Goal: Task Accomplishment & Management: Manage account settings

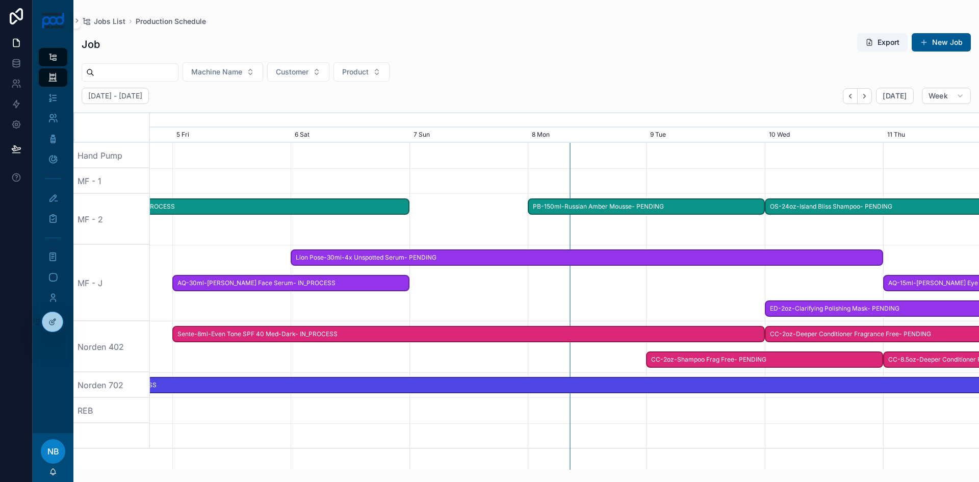
drag, startPoint x: 635, startPoint y: 365, endPoint x: 525, endPoint y: 358, distance: 110.4
click at [525, 358] on div at bounding box center [474, 346] width 3318 height 51
click at [400, 286] on span "AQ-30ml-[PERSON_NAME] Face Serum- IN_PROCESS" at bounding box center [290, 283] width 235 height 17
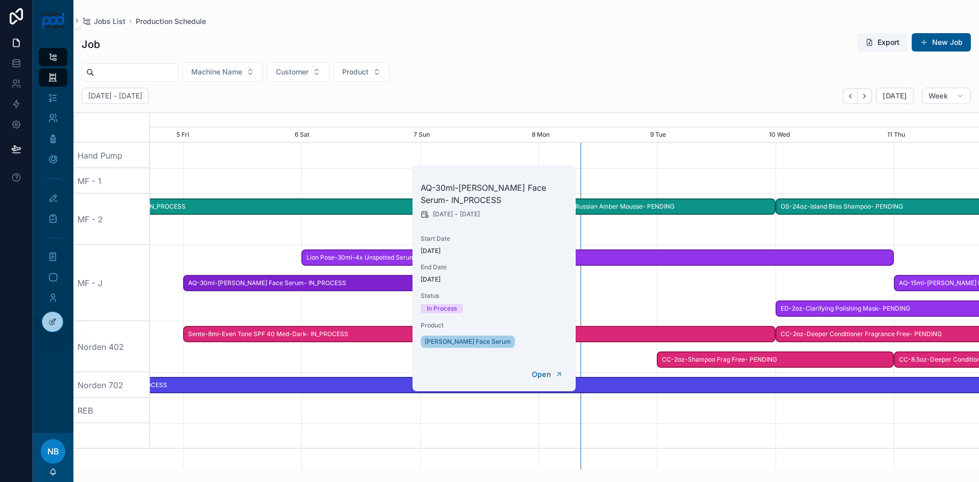
scroll to position [0, 1325]
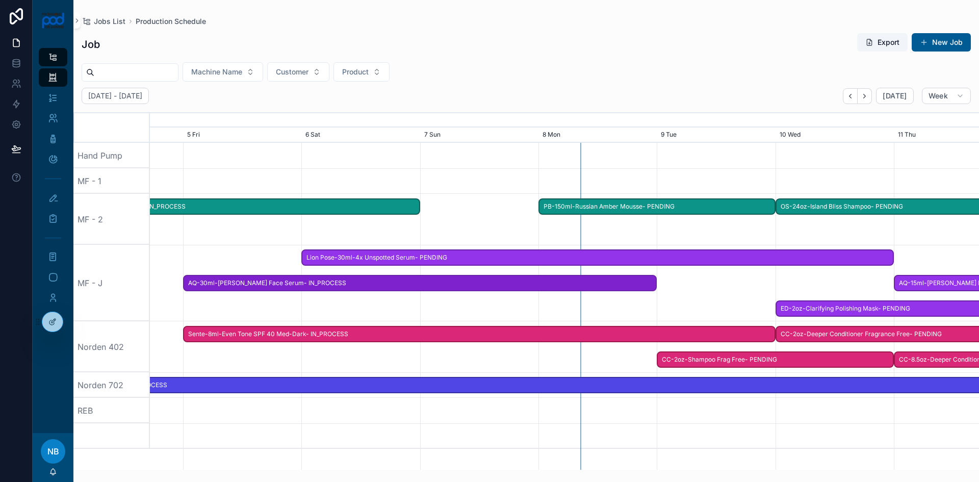
drag, startPoint x: 404, startPoint y: 284, endPoint x: 656, endPoint y: 305, distance: 252.8
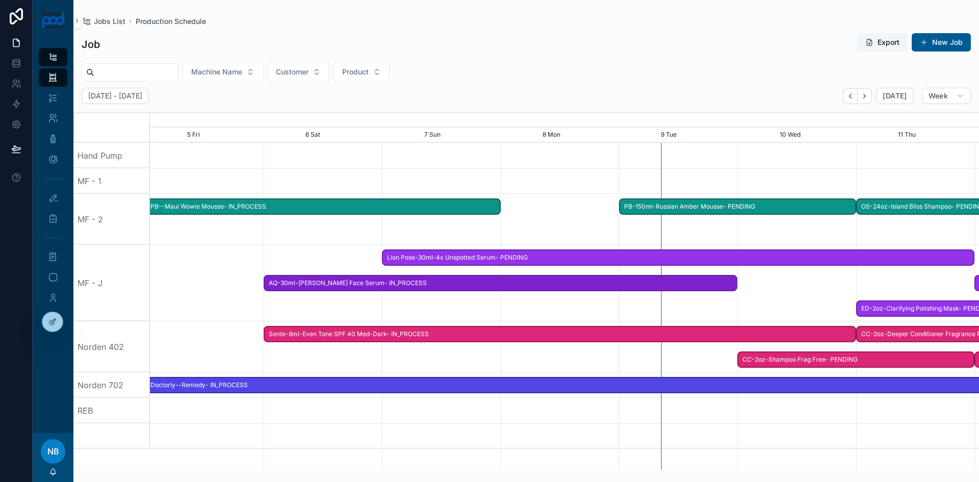
scroll to position [0, 1244]
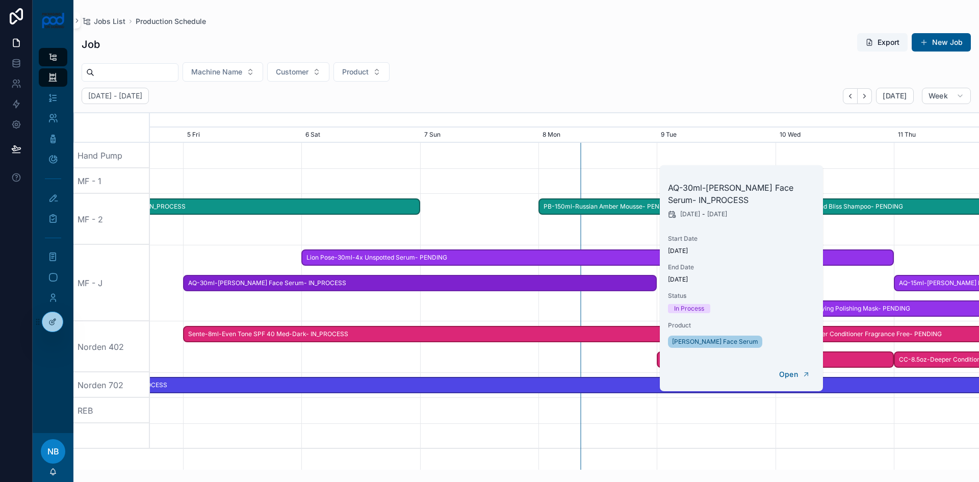
click at [584, 359] on div at bounding box center [565, 346] width 3318 height 51
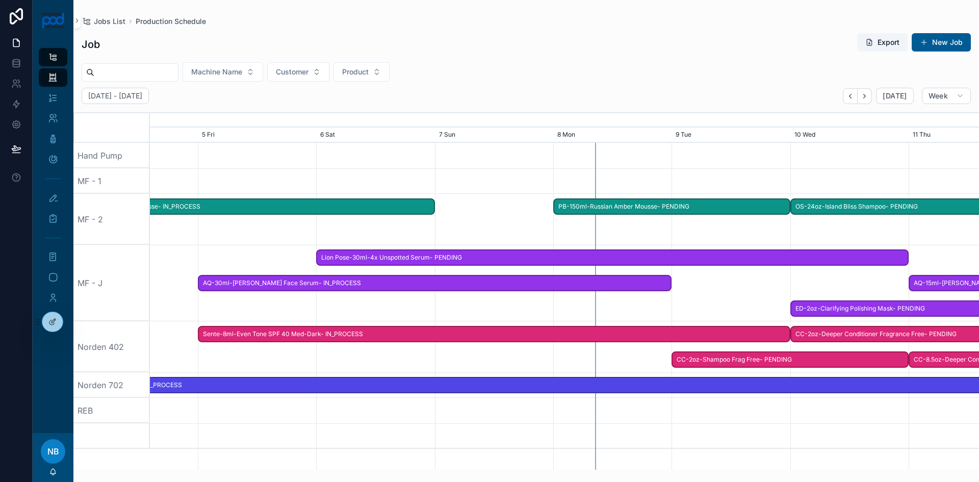
scroll to position [0, 1224]
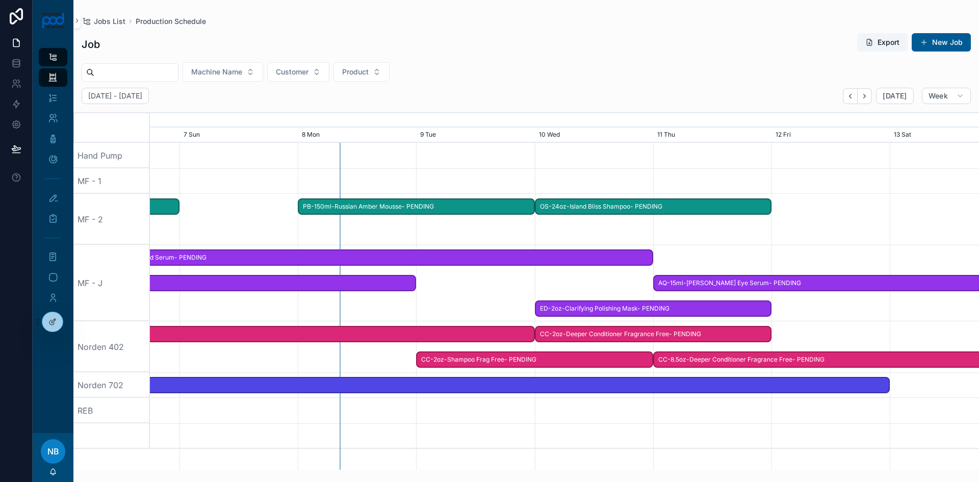
drag, startPoint x: 696, startPoint y: 431, endPoint x: 425, endPoint y: 417, distance: 270.7
click at [876, 382] on span "Doctorly--Remedy- IN_PROCESS" at bounding box center [357, 385] width 1065 height 17
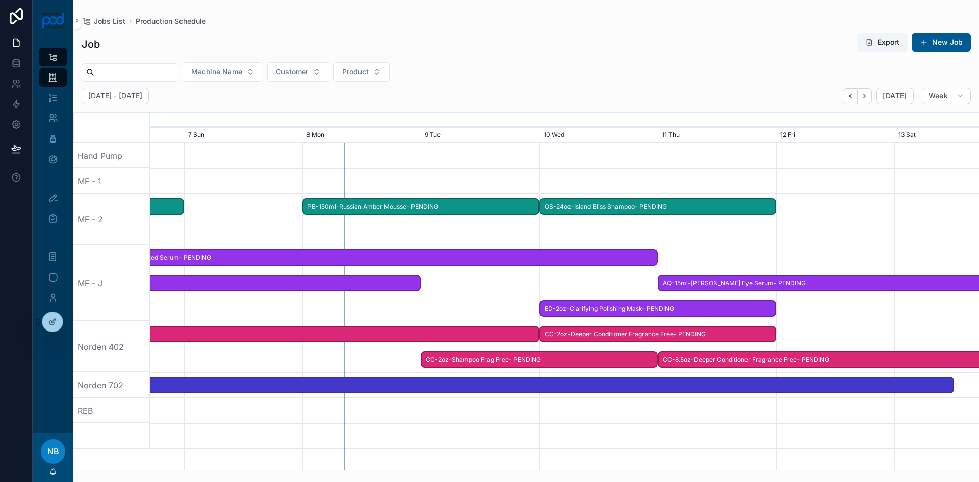
drag, startPoint x: 887, startPoint y: 384, endPoint x: 955, endPoint y: 386, distance: 68.4
click at [798, 413] on div at bounding box center [565, 411] width 3318 height 26
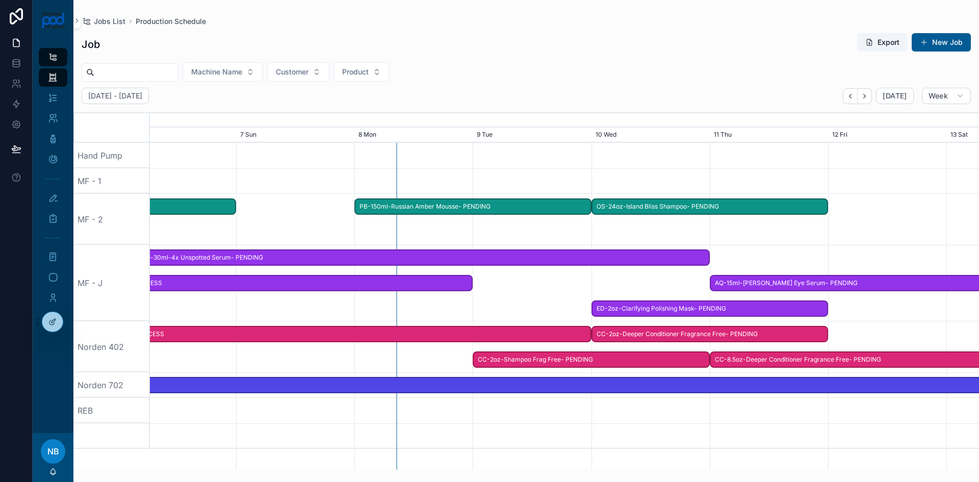
drag, startPoint x: 491, startPoint y: 310, endPoint x: 543, endPoint y: 307, distance: 52.1
click at [543, 307] on div at bounding box center [617, 283] width 3318 height 77
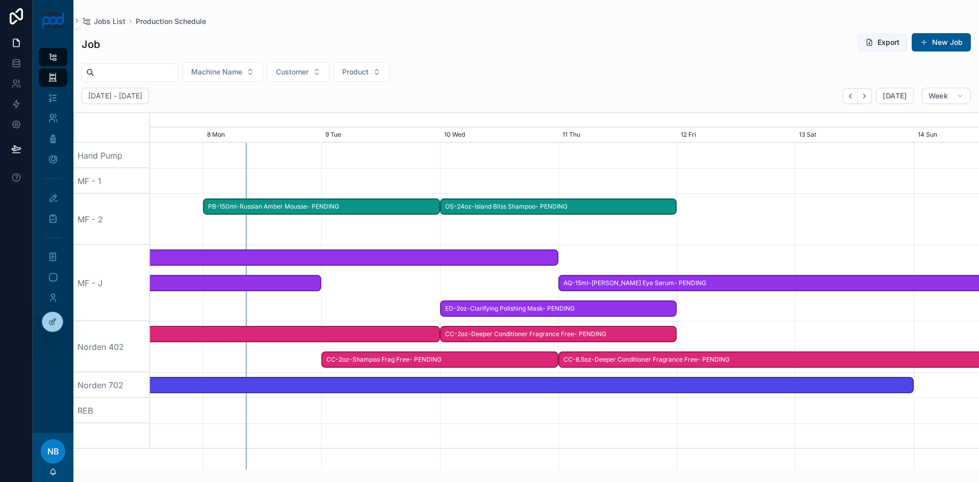
scroll to position [0, 1398]
click at [469, 308] on span "ED-2oz-Clarifying Polishing Mask- PENDING" at bounding box center [556, 308] width 235 height 17
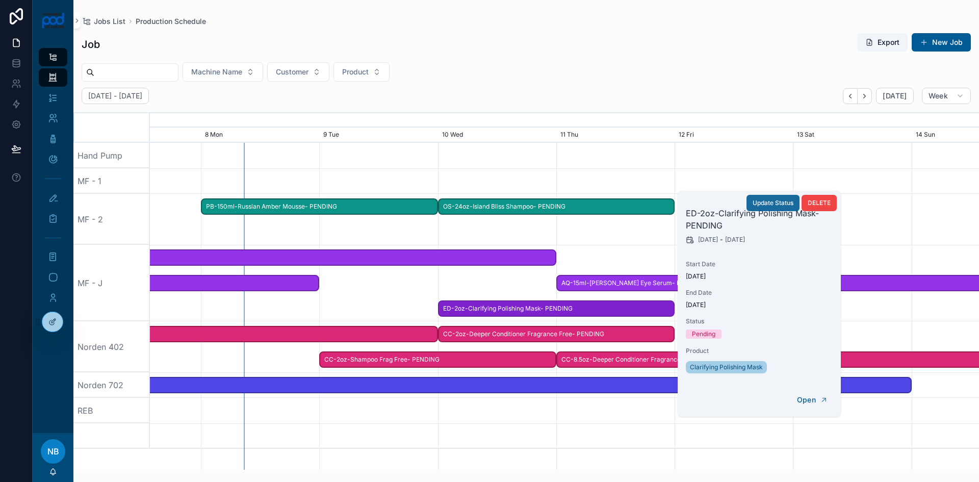
click at [789, 203] on span "Update Status" at bounding box center [773, 203] width 41 height 8
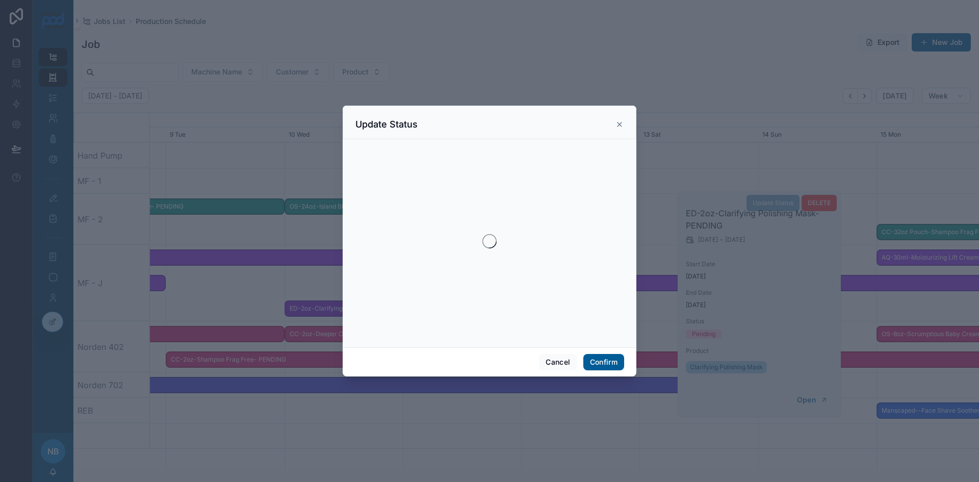
scroll to position [0, 1244]
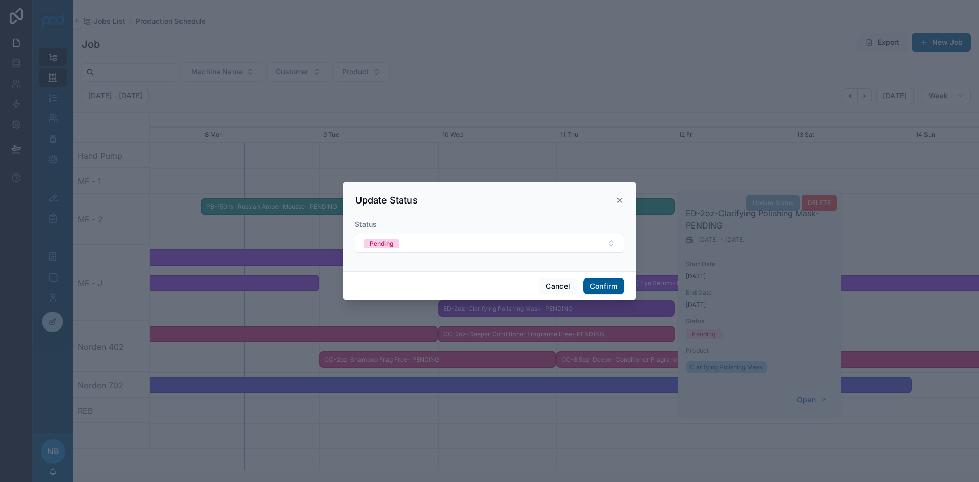
click at [621, 202] on icon at bounding box center [620, 200] width 4 height 4
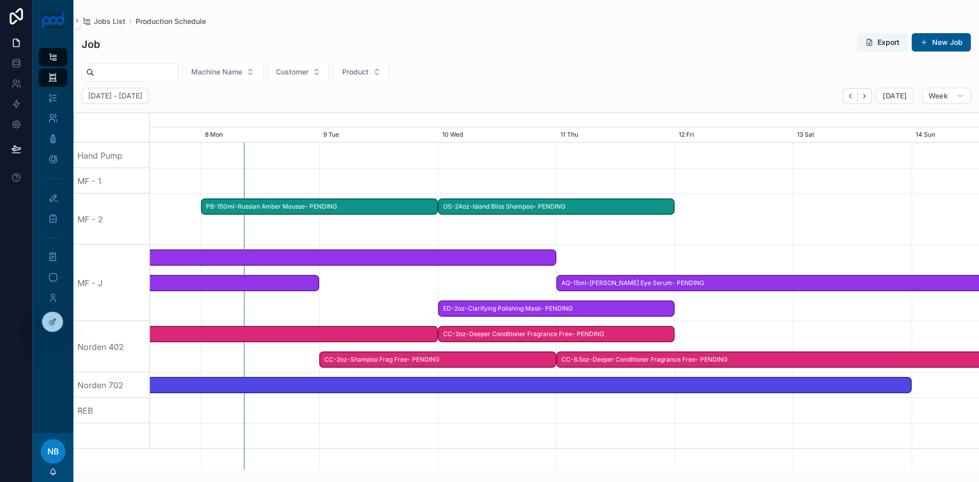
click at [611, 305] on span "ED-2oz-Clarifying Polishing Mask- PENDING" at bounding box center [556, 308] width 235 height 17
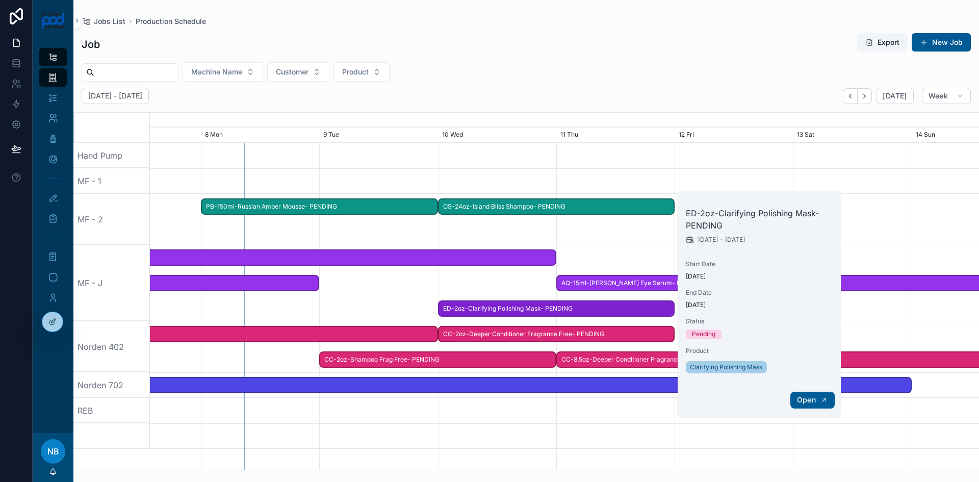
click at [801, 394] on button "Open" at bounding box center [813, 400] width 44 height 17
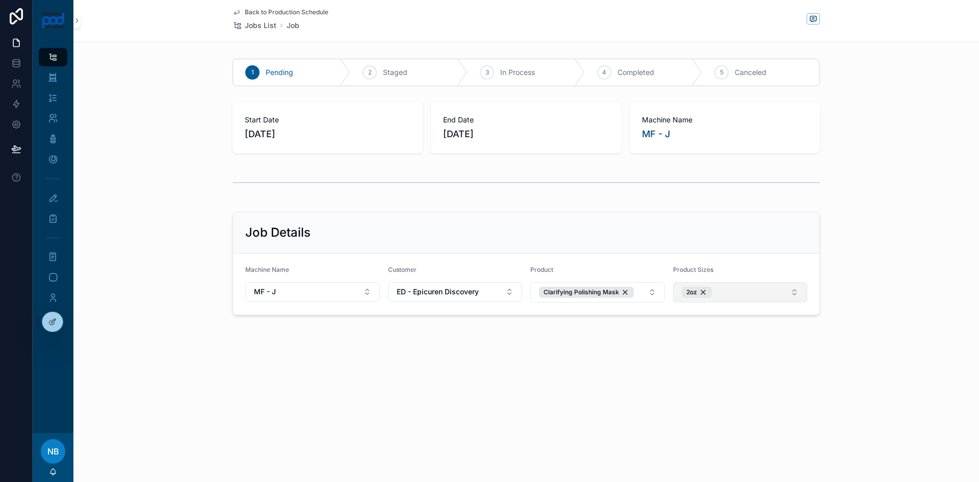
click at [738, 289] on button "2oz" at bounding box center [740, 292] width 135 height 20
click at [709, 337] on div "None" at bounding box center [741, 334] width 130 height 16
click at [685, 421] on div "Back to Production Schedule Jobs List Job 1 Pending 2 Staged 3 In Process 4 Com…" at bounding box center [526, 241] width 906 height 482
click at [55, 74] on icon "scrollable content" at bounding box center [53, 77] width 10 height 10
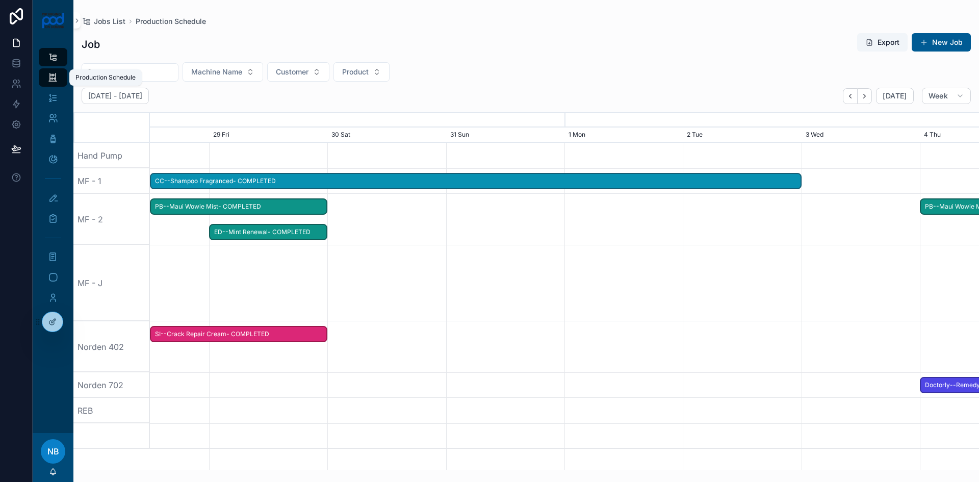
scroll to position [0, 1244]
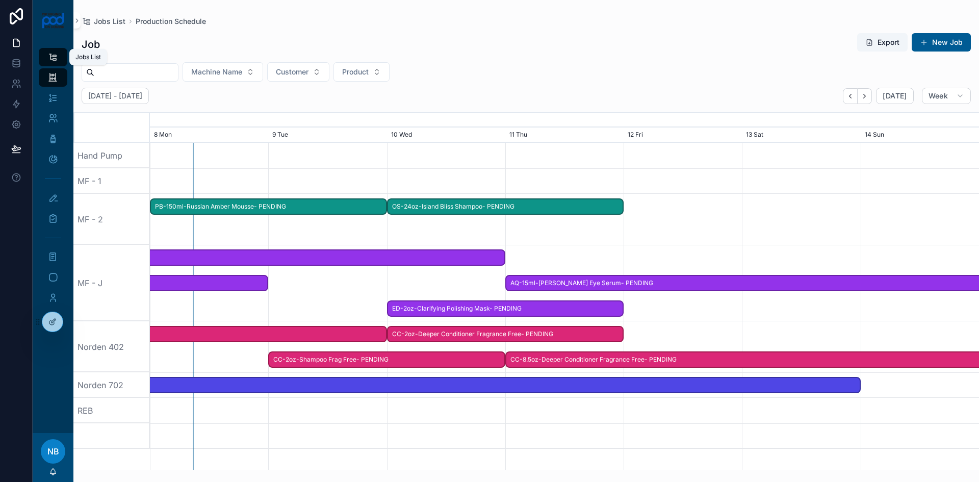
click at [59, 60] on div "Jobs List" at bounding box center [53, 57] width 16 height 16
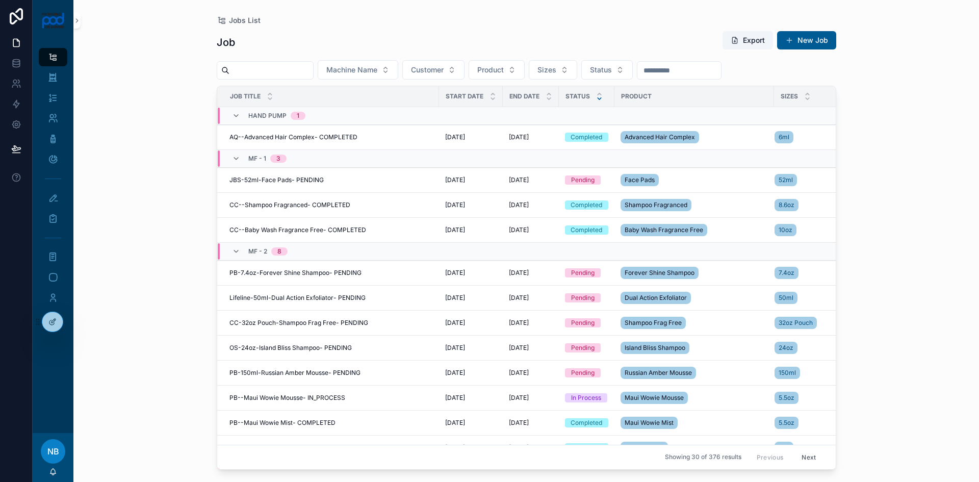
click at [600, 97] on icon at bounding box center [599, 98] width 7 height 7
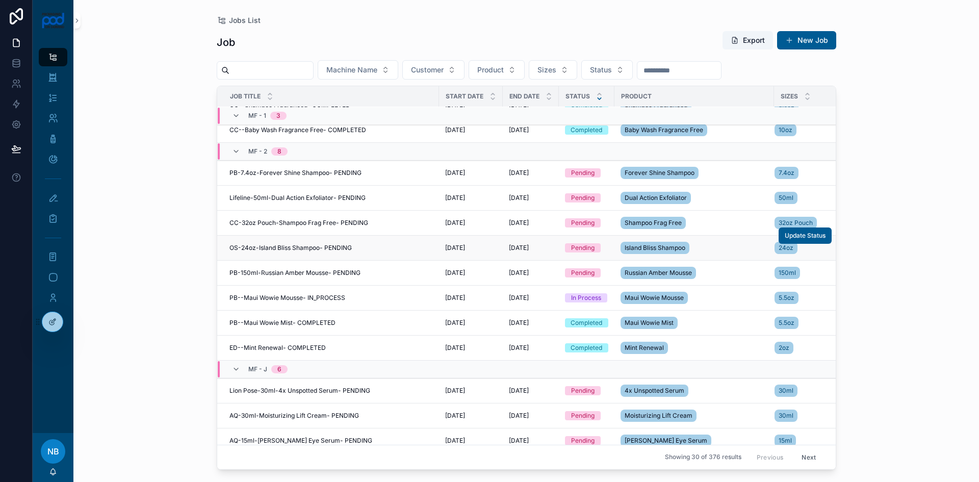
scroll to position [153, 0]
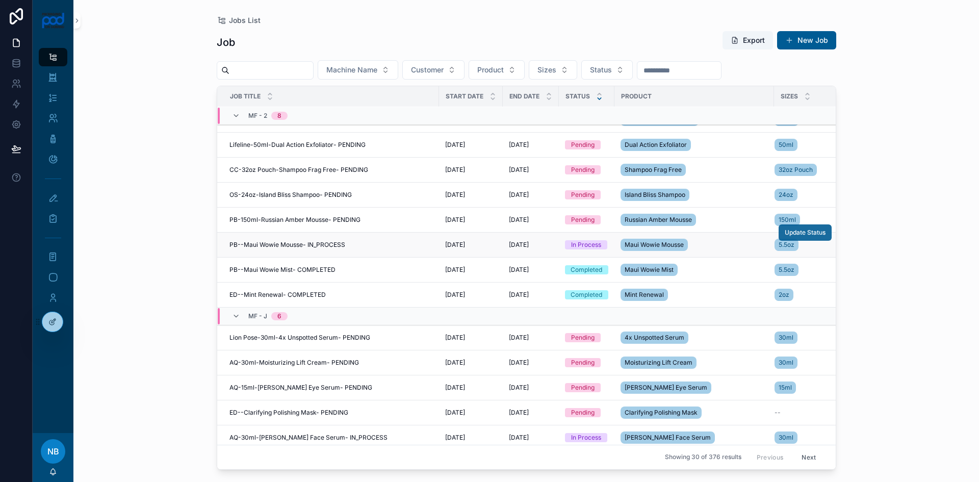
click at [806, 232] on span "Update Status" at bounding box center [805, 233] width 41 height 8
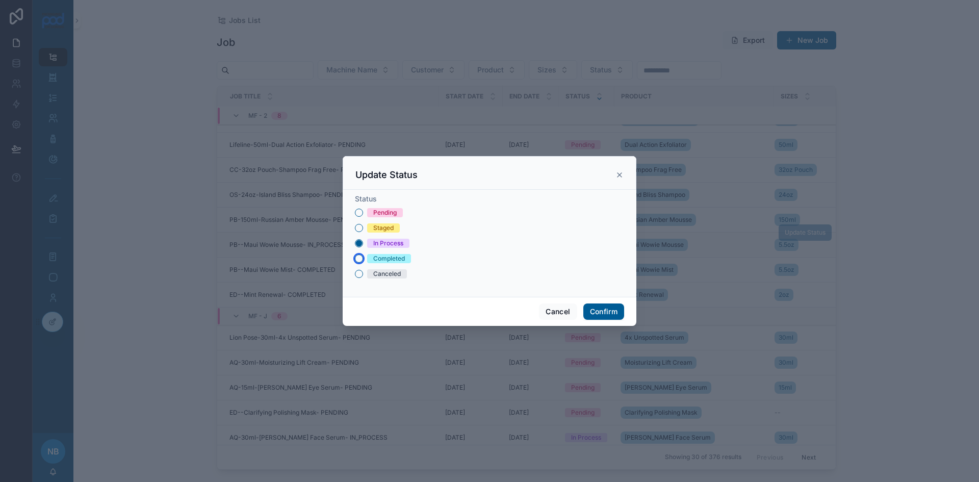
click at [359, 257] on button "Completed" at bounding box center [359, 259] width 8 height 8
click at [611, 310] on button "Confirm" at bounding box center [604, 311] width 41 height 16
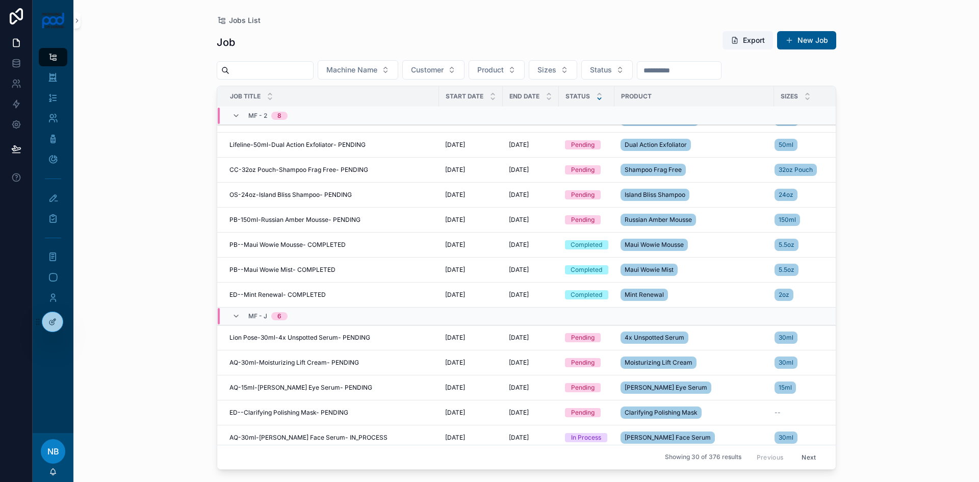
scroll to position [0, 0]
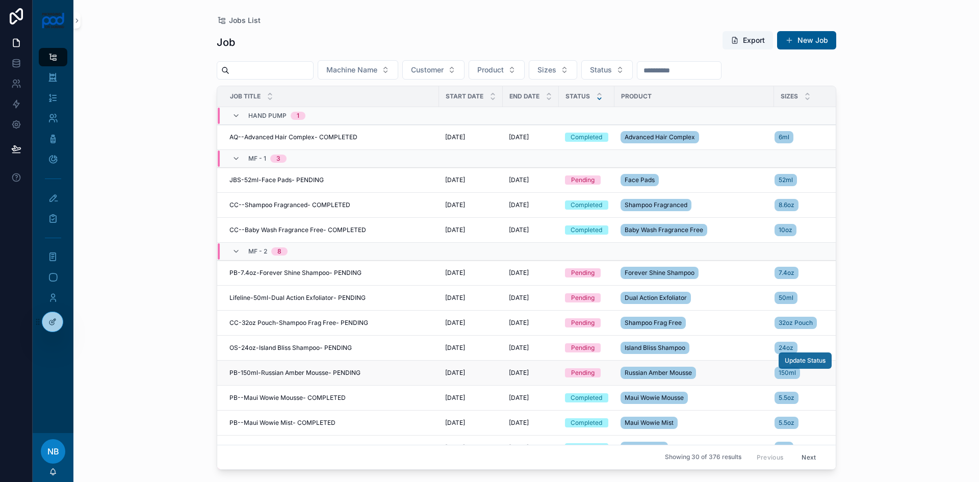
click at [794, 358] on span "Update Status" at bounding box center [805, 361] width 41 height 8
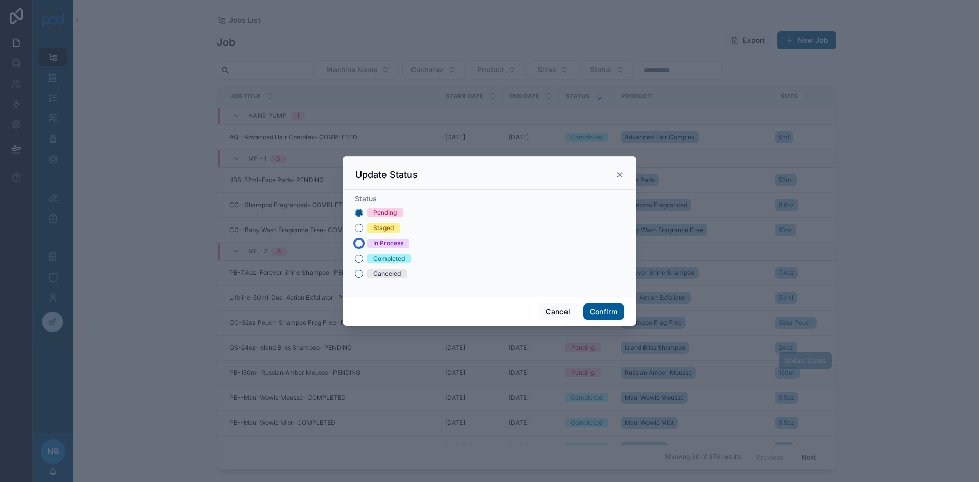
click at [358, 243] on button "In Process" at bounding box center [359, 243] width 8 height 8
click at [603, 311] on button "Confirm" at bounding box center [604, 311] width 41 height 16
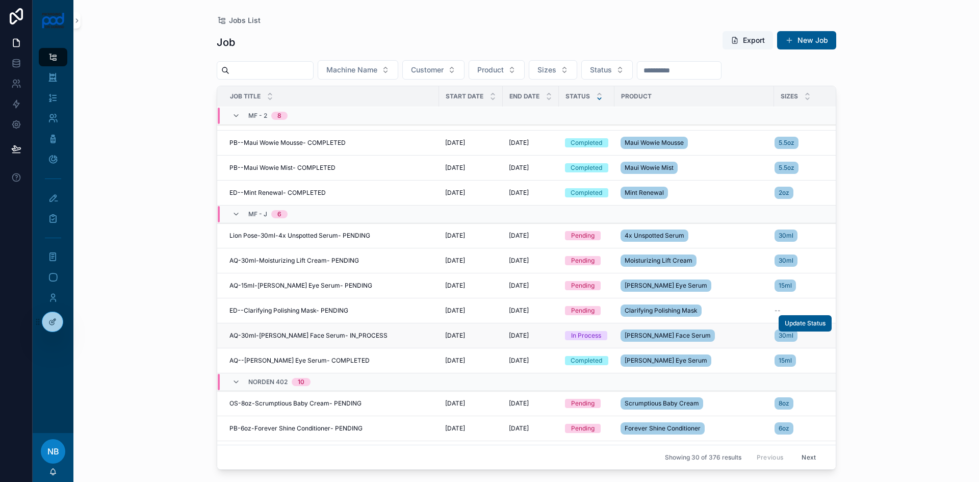
scroll to position [269, 0]
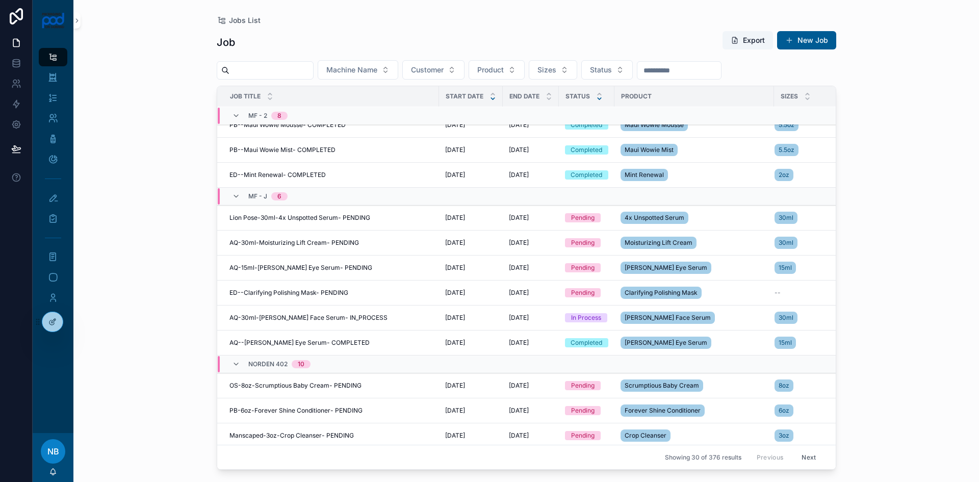
click at [492, 98] on icon at bounding box center [493, 99] width 4 height 2
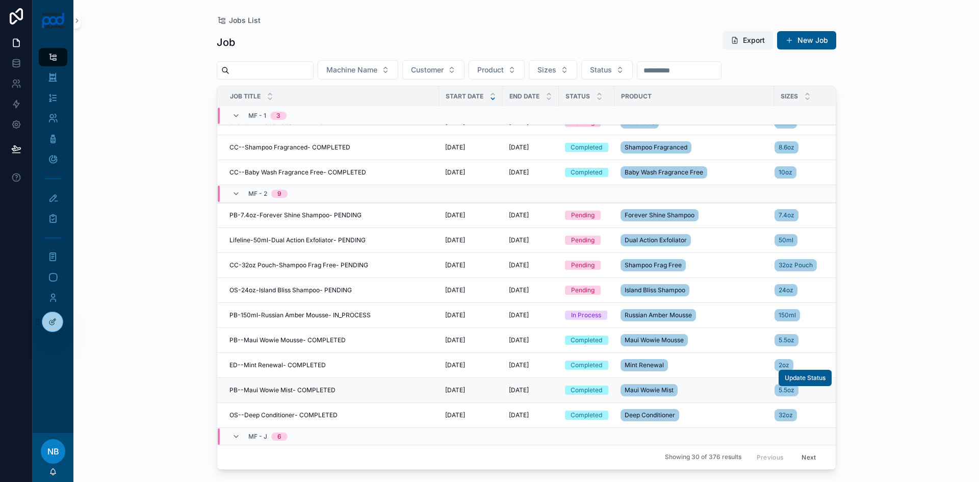
scroll to position [102, 0]
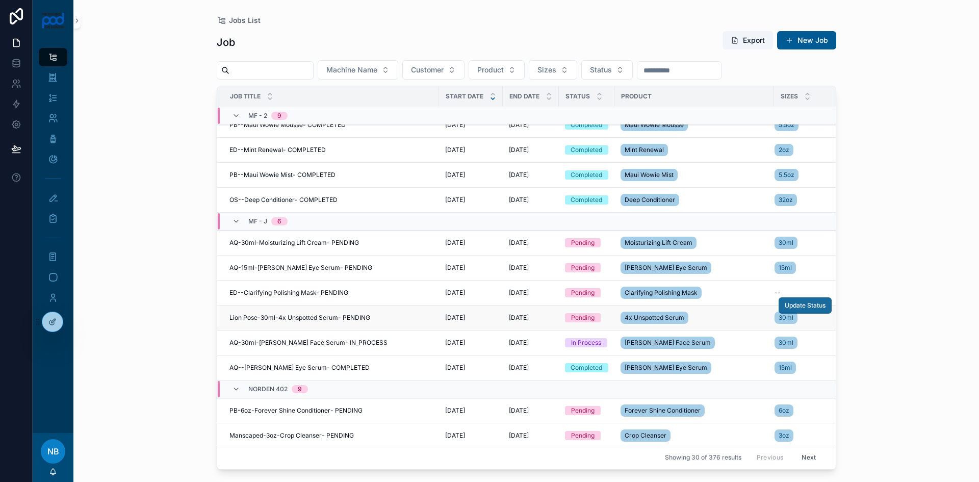
click at [792, 310] on span "Update Status" at bounding box center [805, 305] width 41 height 8
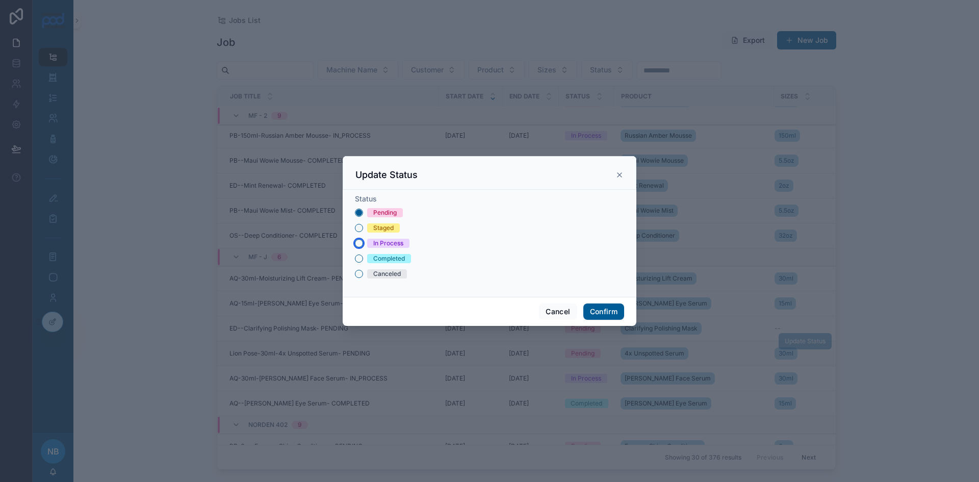
click at [357, 244] on button "In Process" at bounding box center [359, 243] width 8 height 8
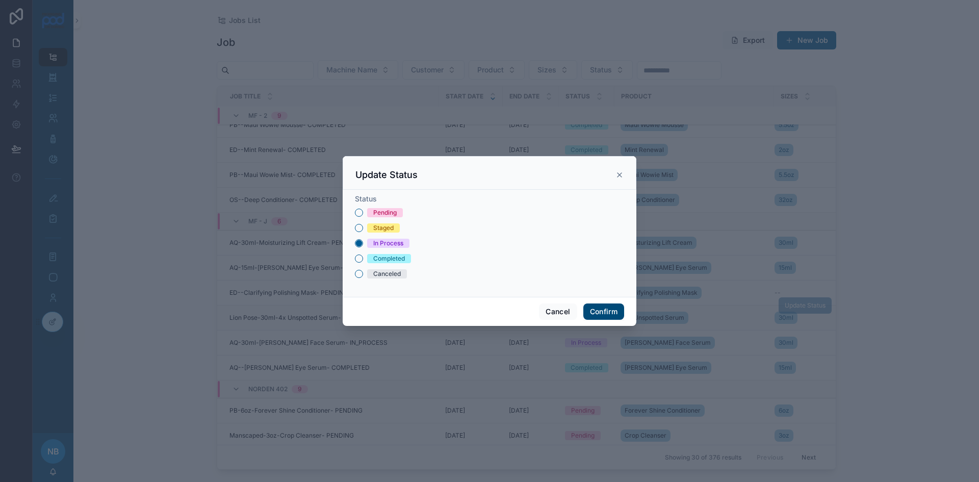
click at [602, 313] on button "Confirm" at bounding box center [604, 311] width 41 height 16
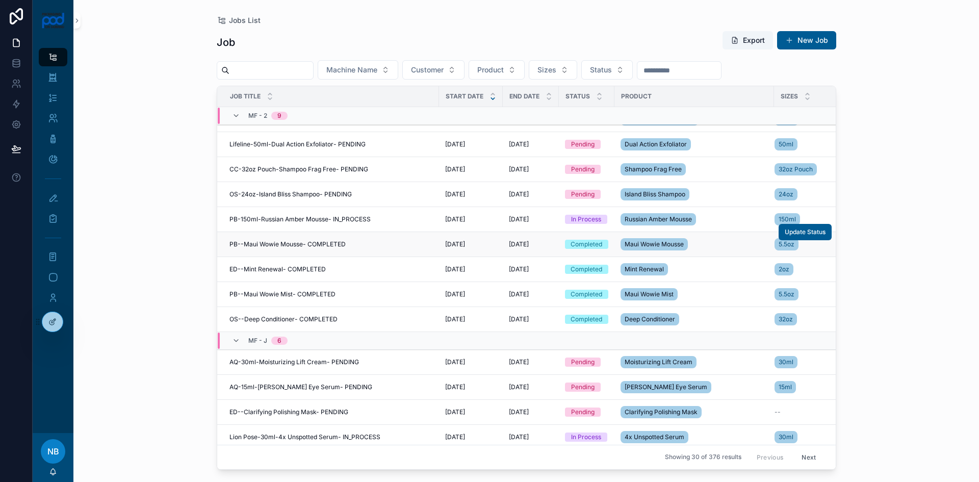
scroll to position [153, 0]
drag, startPoint x: 58, startPoint y: 73, endPoint x: 96, endPoint y: 84, distance: 39.4
click at [58, 73] on div "Production Schedule" at bounding box center [53, 77] width 16 height 16
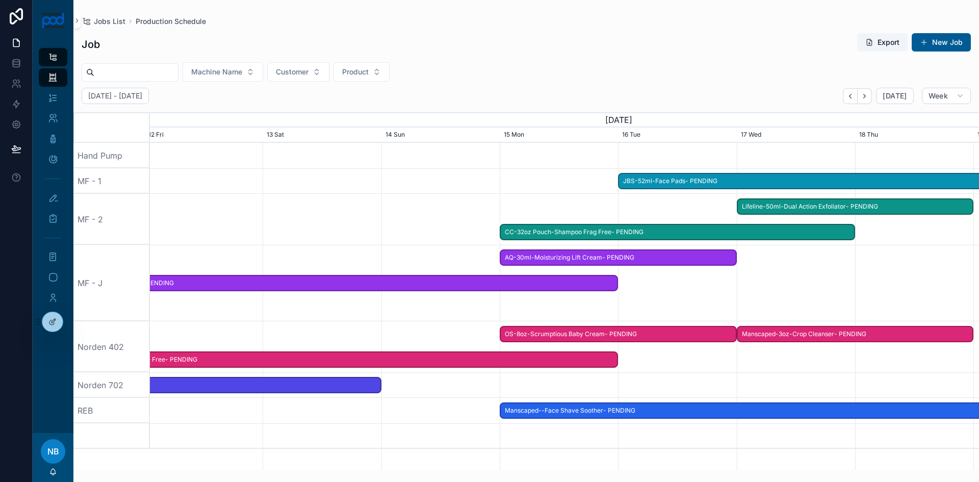
scroll to position [0, 1759]
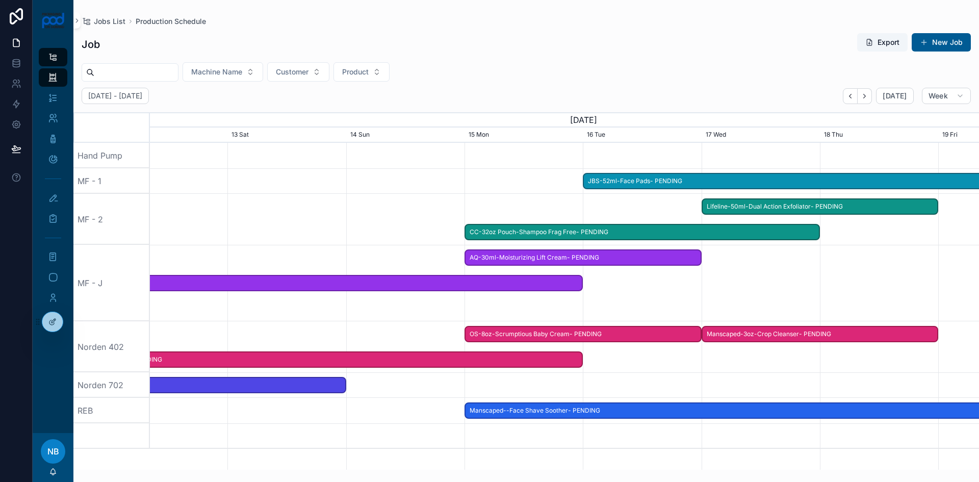
drag, startPoint x: 753, startPoint y: 259, endPoint x: 270, endPoint y: 221, distance: 485.0
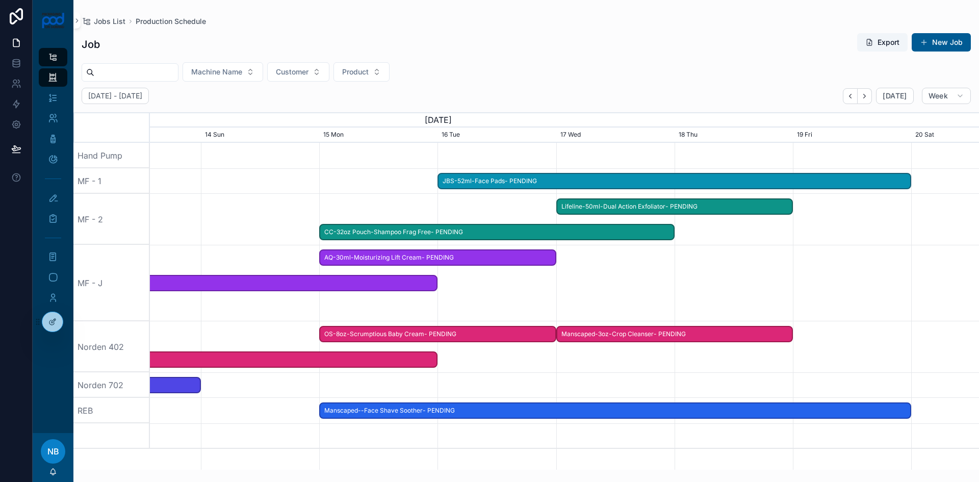
scroll to position [0, 1356]
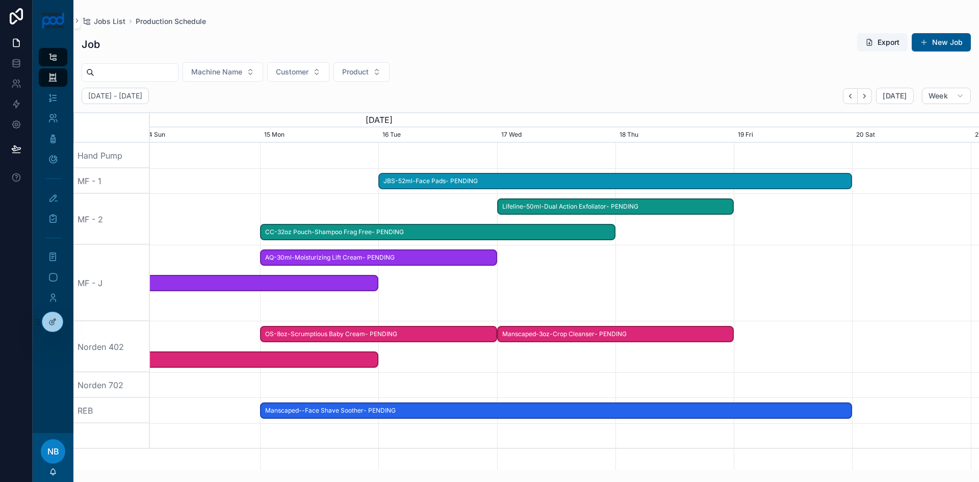
drag, startPoint x: 739, startPoint y: 269, endPoint x: 463, endPoint y: 266, distance: 276.5
click at [421, 273] on div at bounding box center [453, 283] width 3318 height 77
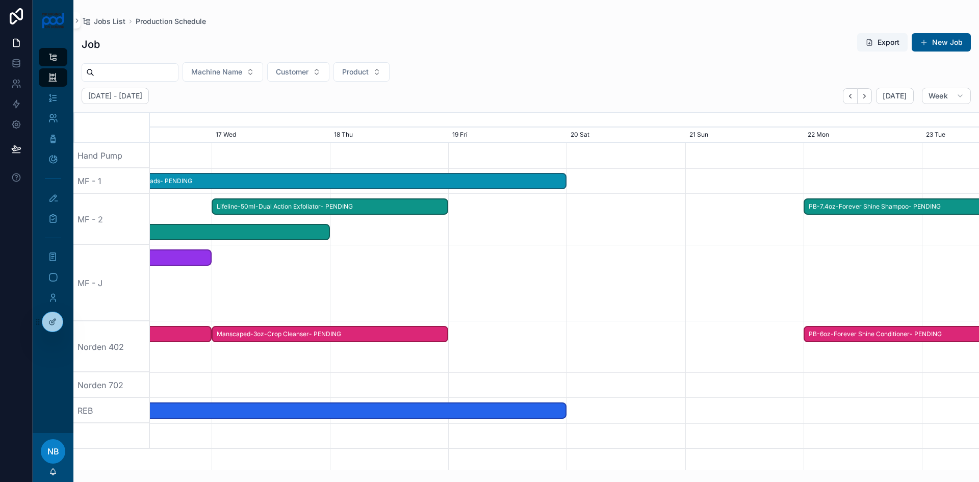
drag, startPoint x: 682, startPoint y: 263, endPoint x: 529, endPoint y: 261, distance: 153.5
click at [401, 263] on div at bounding box center [565, 283] width 3318 height 77
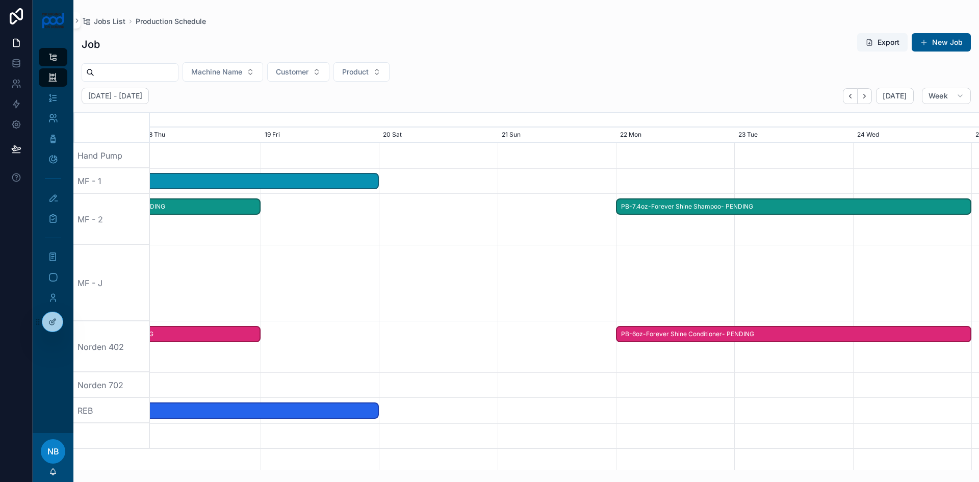
drag, startPoint x: 637, startPoint y: 257, endPoint x: 544, endPoint y: 261, distance: 92.4
click at [544, 261] on div at bounding box center [565, 283] width 3318 height 77
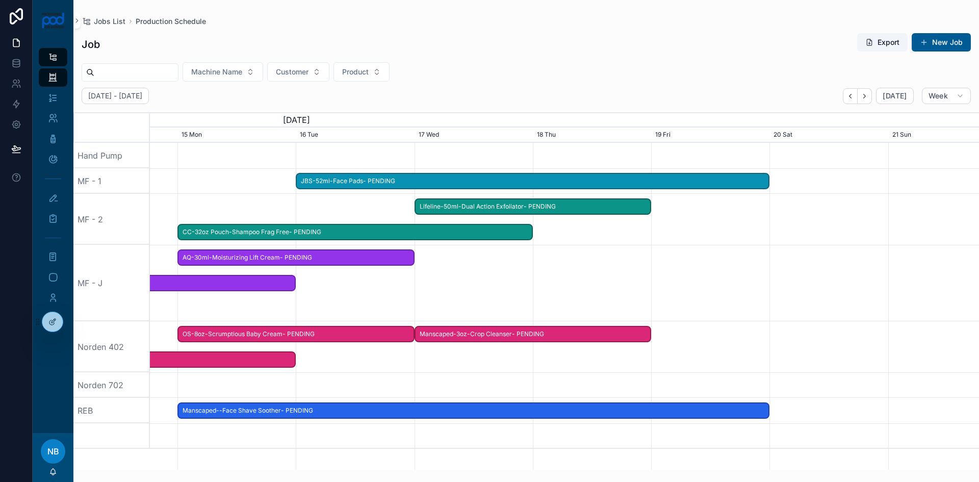
drag, startPoint x: 395, startPoint y: 293, endPoint x: 786, endPoint y: 338, distance: 393.2
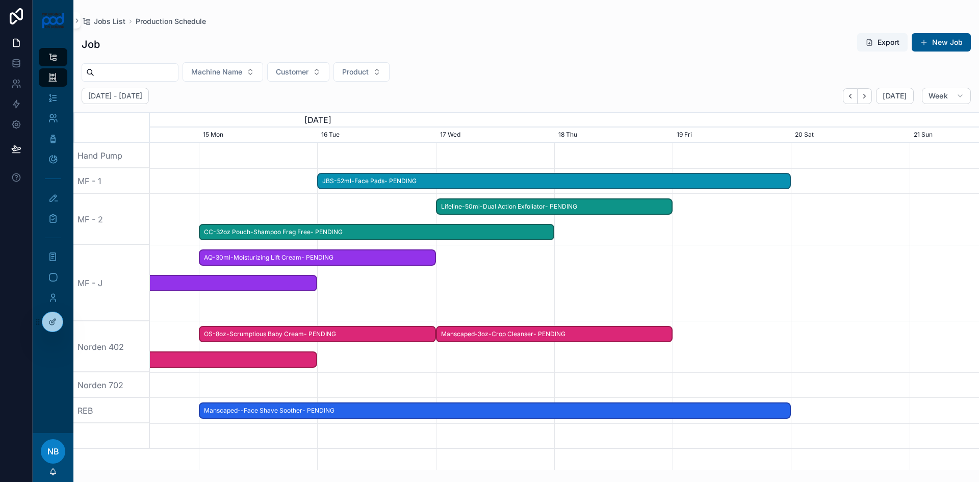
scroll to position [0, 1212]
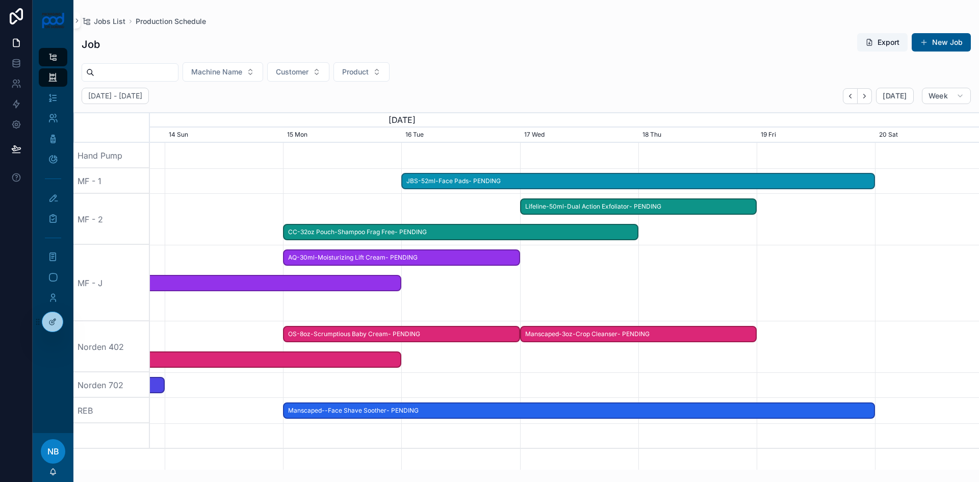
drag, startPoint x: 646, startPoint y: 292, endPoint x: 752, endPoint y: 301, distance: 106.0
click at [752, 301] on div at bounding box center [649, 283] width 3318 height 77
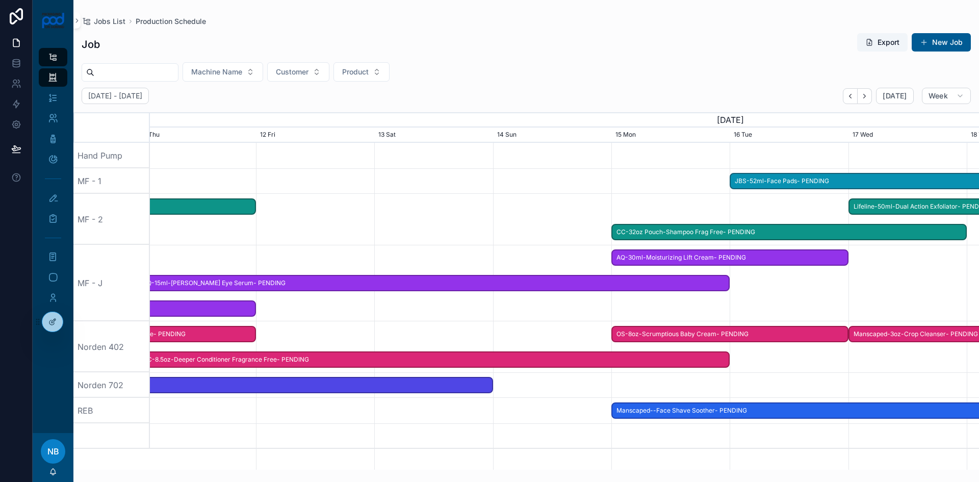
scroll to position [0, 777]
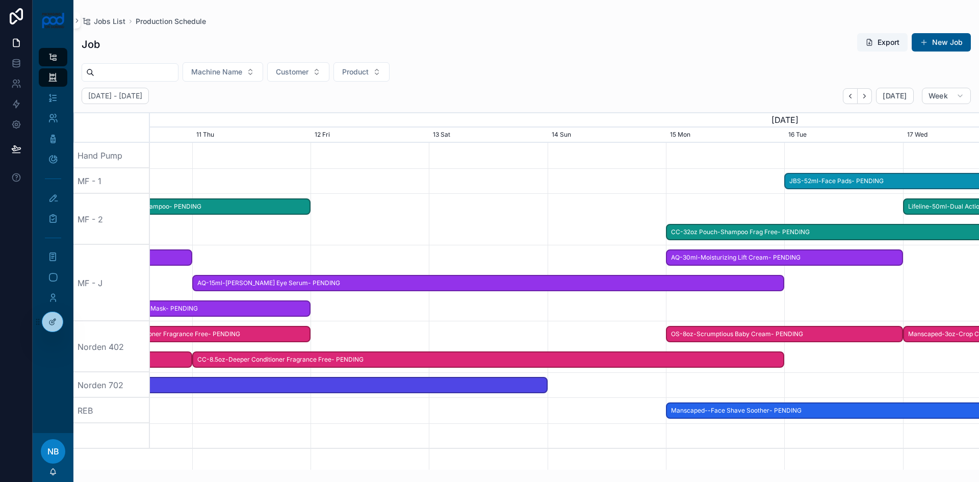
drag, startPoint x: 389, startPoint y: 276, endPoint x: 842, endPoint y: 353, distance: 459.5
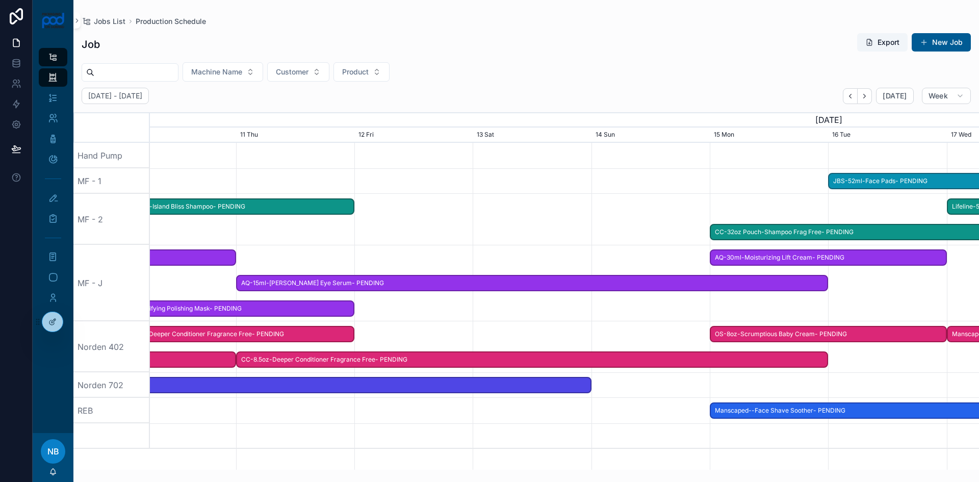
scroll to position [0, 607]
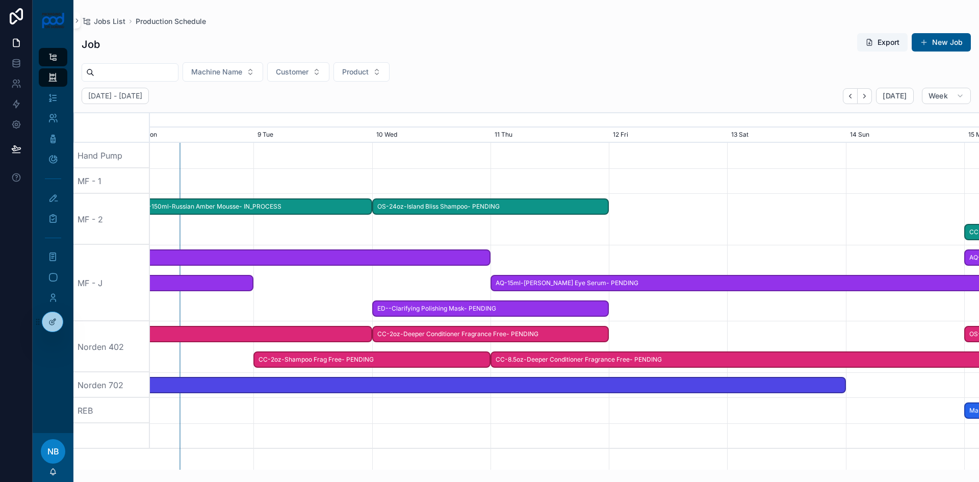
drag, startPoint x: 410, startPoint y: 342, endPoint x: 699, endPoint y: 345, distance: 289.7
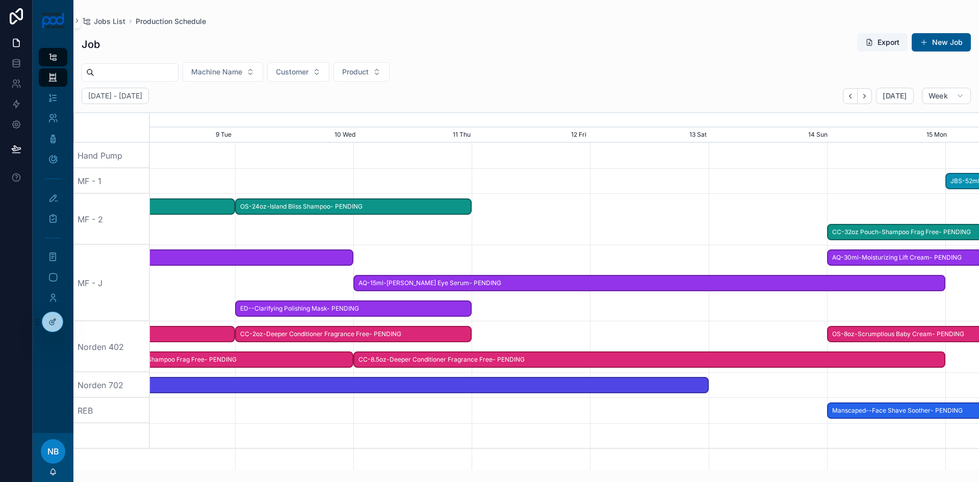
scroll to position [0, 1416]
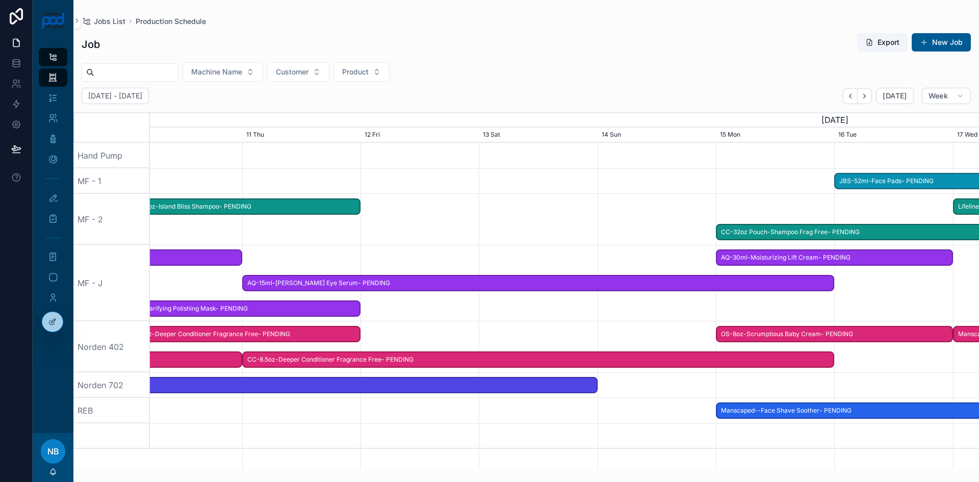
drag, startPoint x: 658, startPoint y: 324, endPoint x: 357, endPoint y: 323, distance: 301.5
click at [357, 323] on div at bounding box center [282, 346] width 3318 height 51
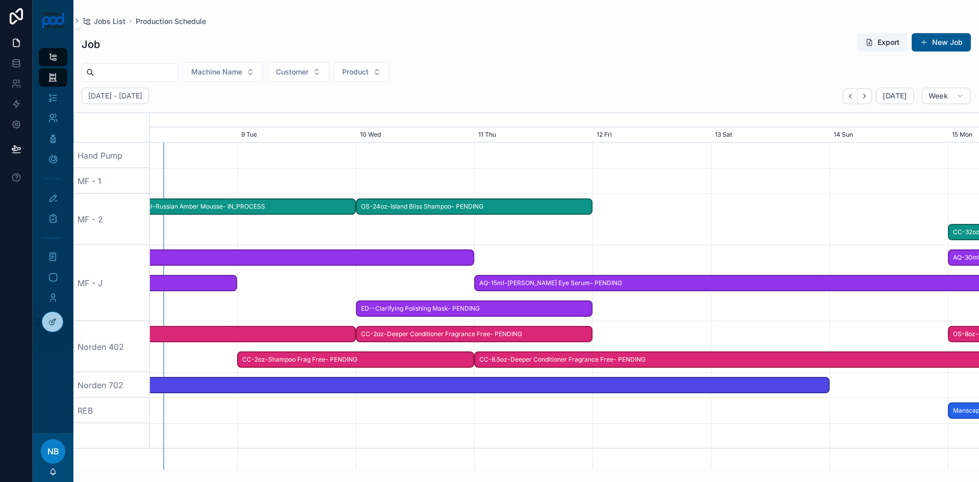
drag, startPoint x: 706, startPoint y: 317, endPoint x: 979, endPoint y: 286, distance: 274.7
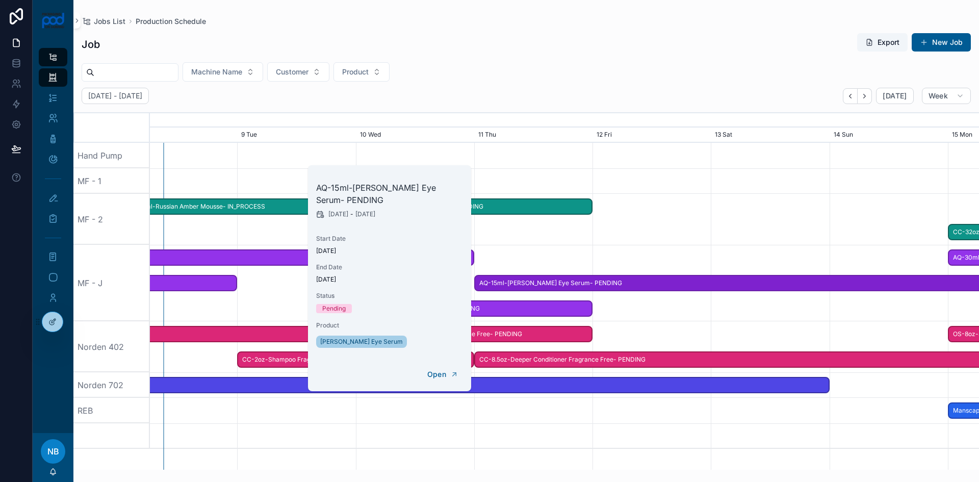
click at [742, 183] on div at bounding box center [514, 181] width 3318 height 26
